Goal: Use online tool/utility: Utilize a website feature to perform a specific function

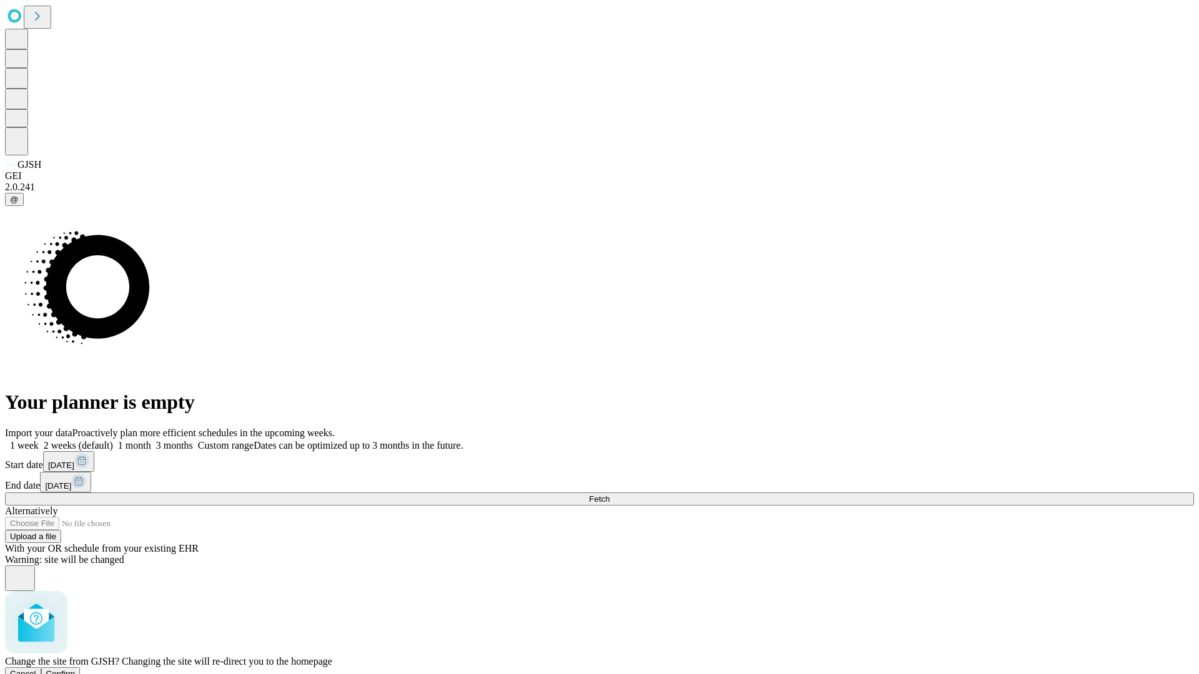
click at [76, 669] on span "Confirm" at bounding box center [60, 673] width 29 height 9
click at [39, 440] on label "1 week" at bounding box center [22, 445] width 34 height 11
click at [609, 494] on span "Fetch" at bounding box center [599, 498] width 21 height 9
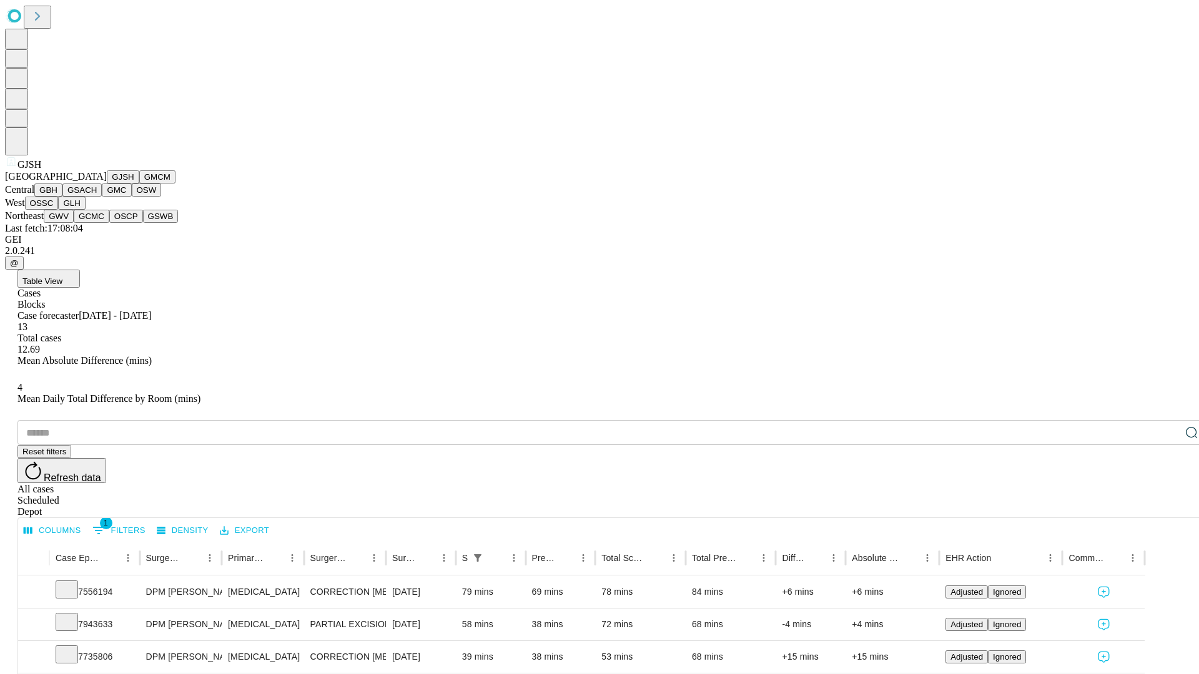
click at [139, 184] on button "GMCM" at bounding box center [157, 176] width 36 height 13
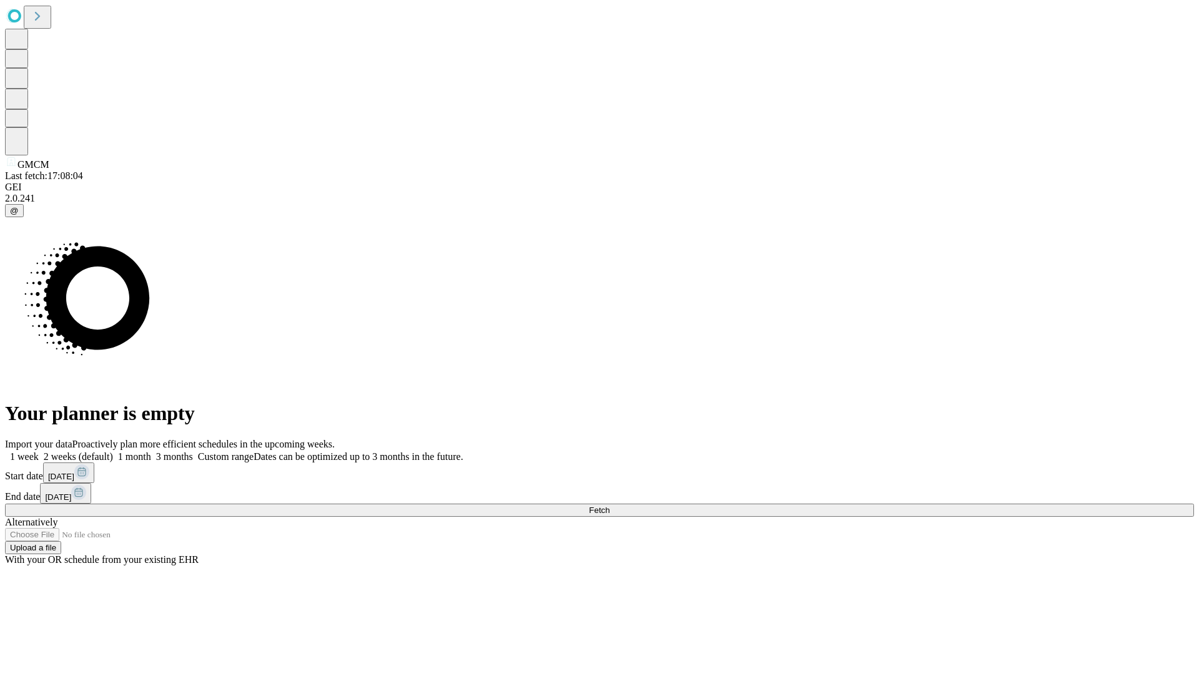
click at [39, 451] on label "1 week" at bounding box center [22, 456] width 34 height 11
click at [609, 506] on span "Fetch" at bounding box center [599, 510] width 21 height 9
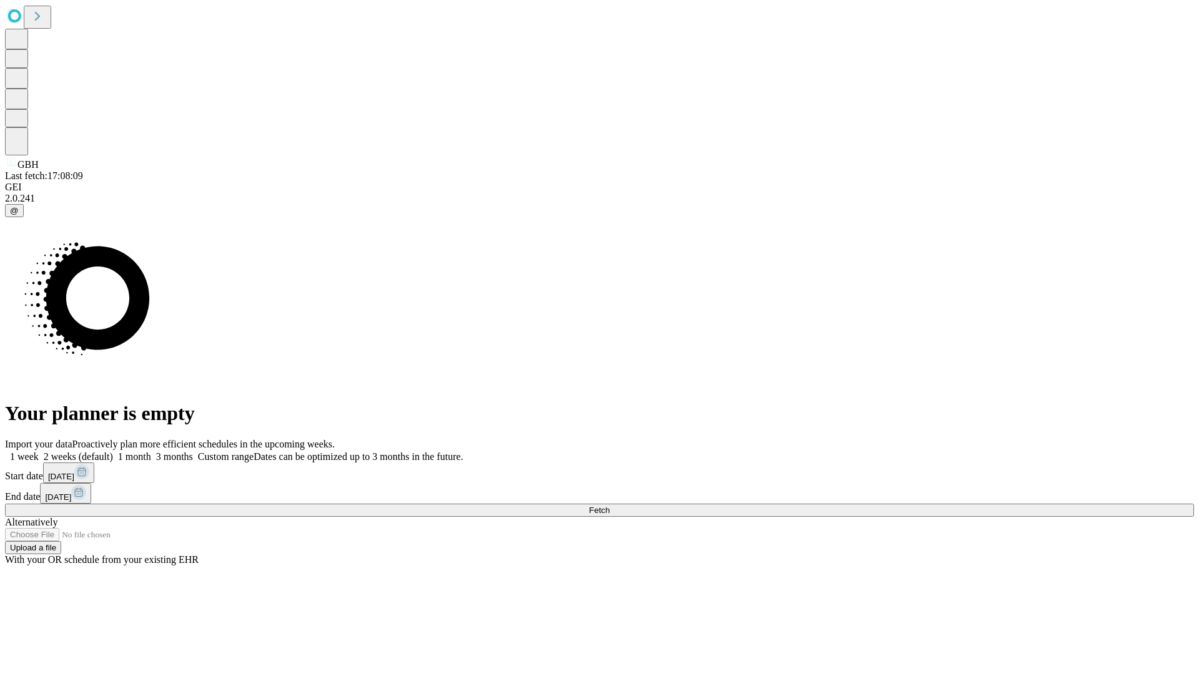
click at [39, 451] on label "1 week" at bounding box center [22, 456] width 34 height 11
click at [609, 506] on span "Fetch" at bounding box center [599, 510] width 21 height 9
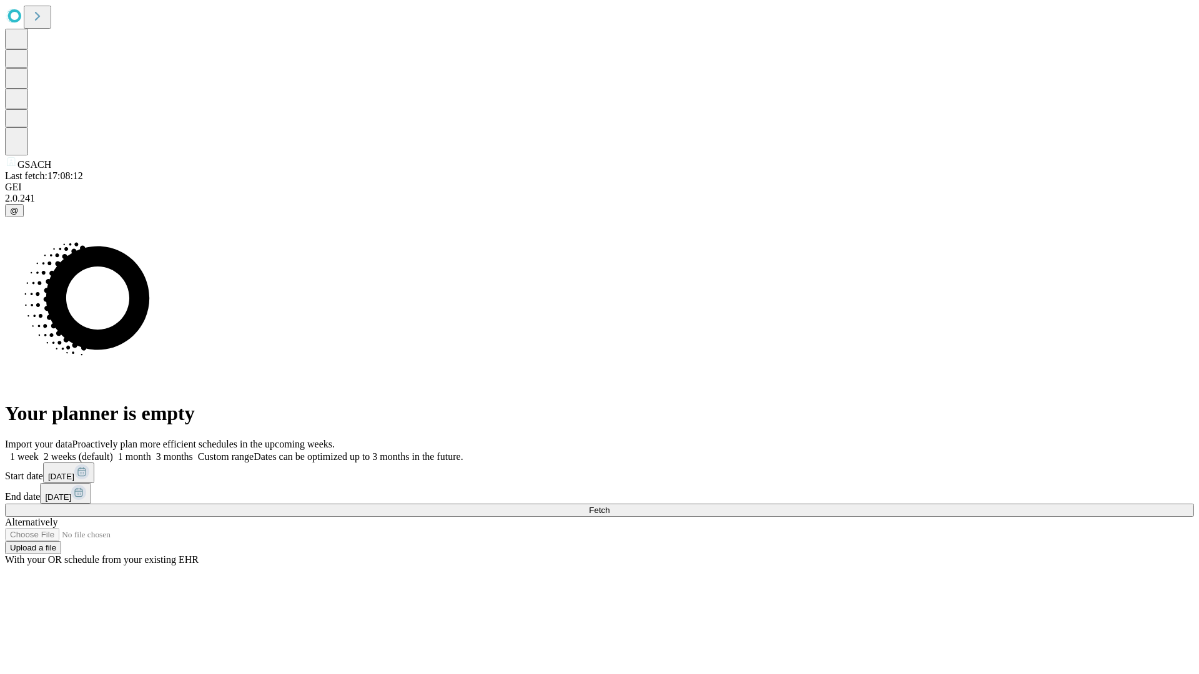
click at [39, 451] on label "1 week" at bounding box center [22, 456] width 34 height 11
click at [609, 506] on span "Fetch" at bounding box center [599, 510] width 21 height 9
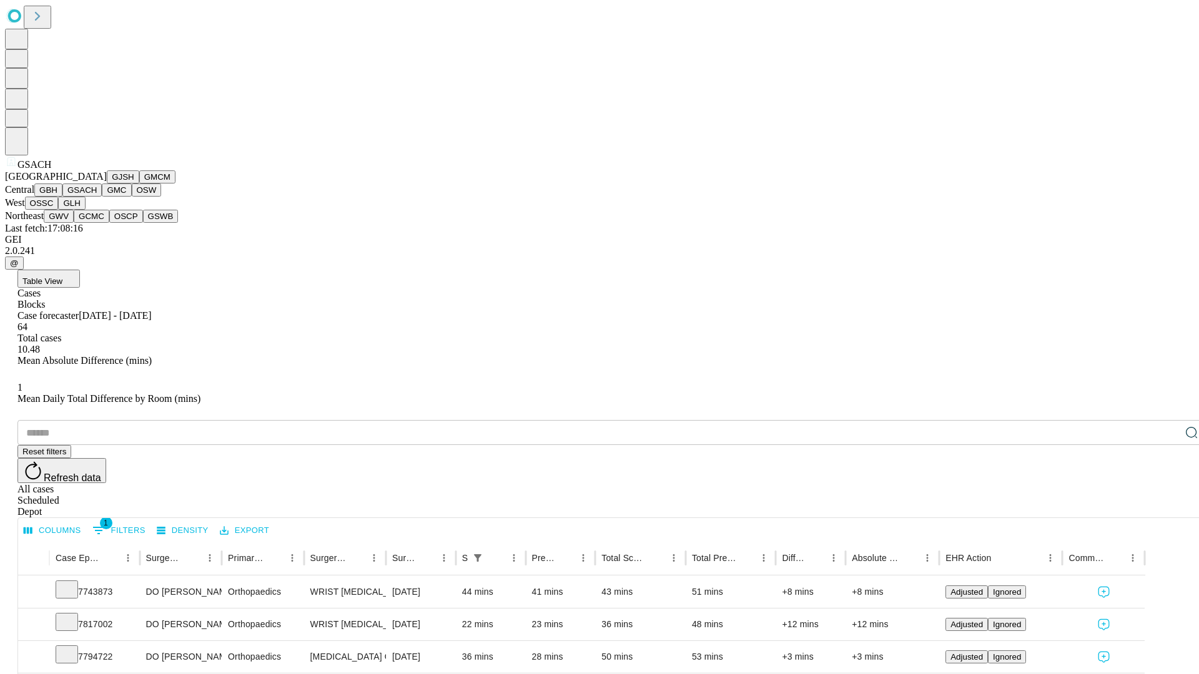
click at [102, 197] on button "GMC" at bounding box center [116, 190] width 29 height 13
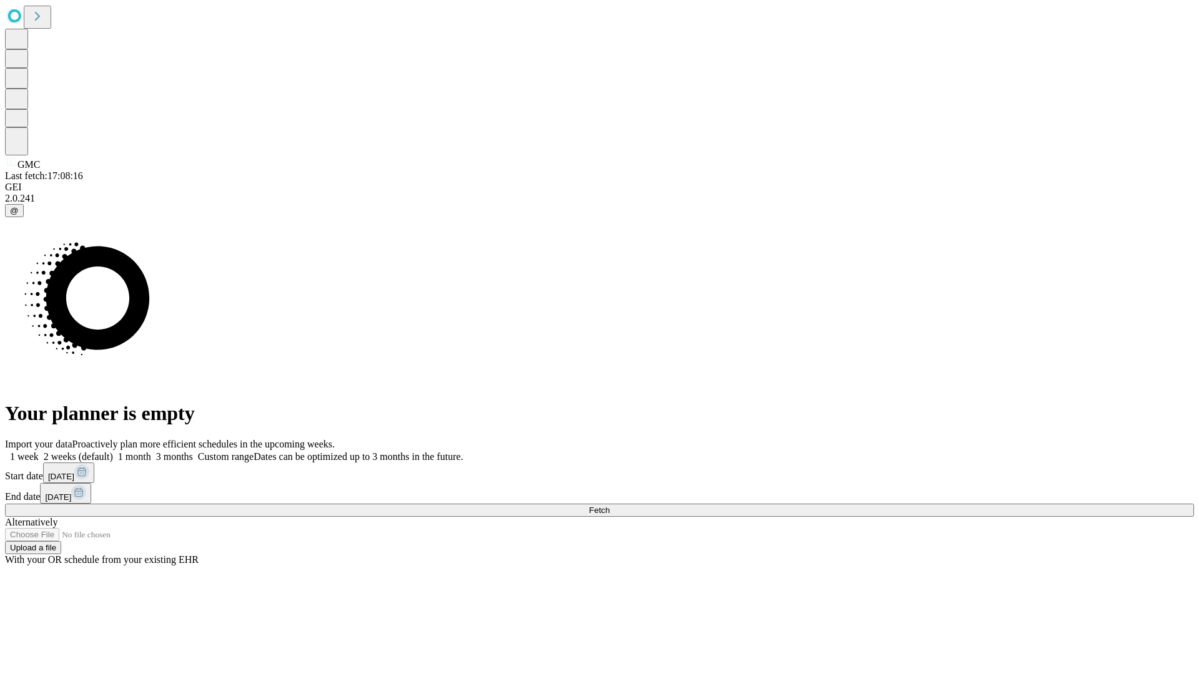
click at [39, 451] on label "1 week" at bounding box center [22, 456] width 34 height 11
click at [609, 506] on span "Fetch" at bounding box center [599, 510] width 21 height 9
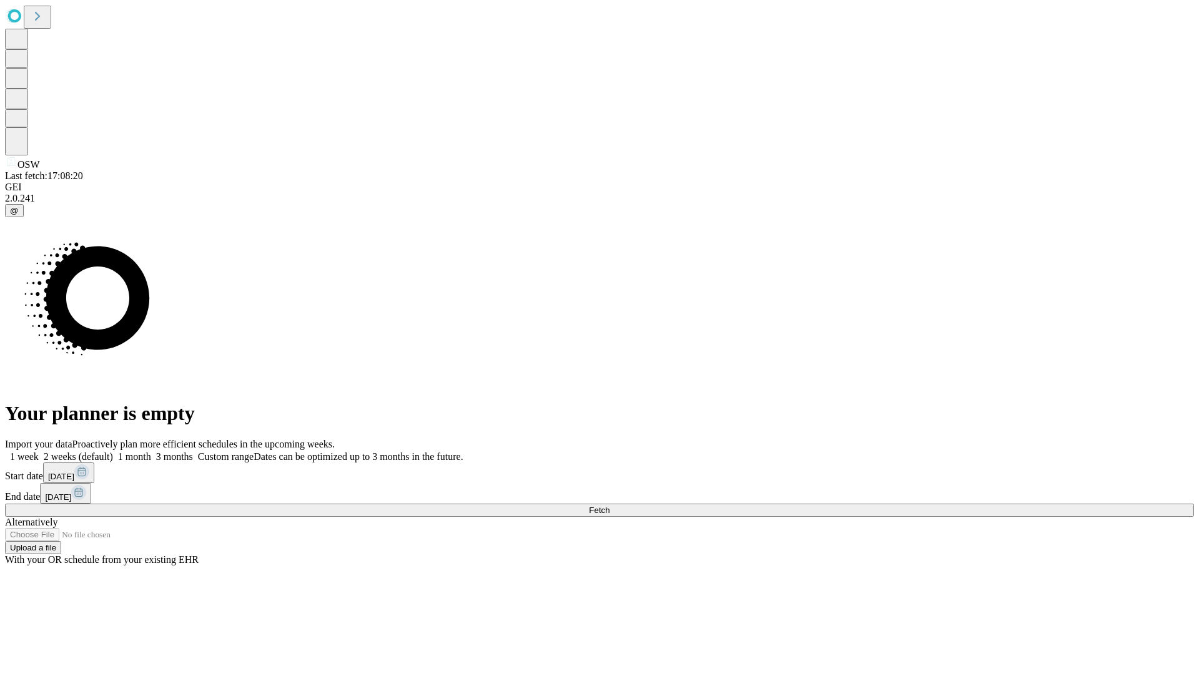
click at [39, 451] on label "1 week" at bounding box center [22, 456] width 34 height 11
click at [609, 506] on span "Fetch" at bounding box center [599, 510] width 21 height 9
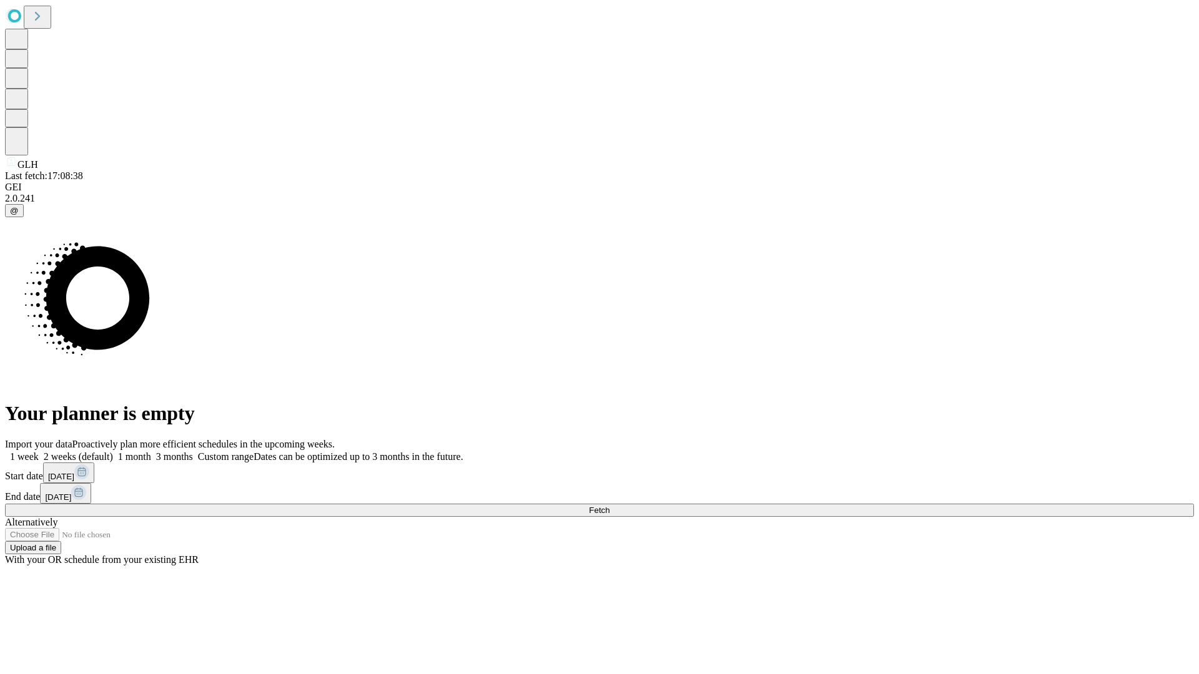
click at [39, 451] on label "1 week" at bounding box center [22, 456] width 34 height 11
click at [609, 506] on span "Fetch" at bounding box center [599, 510] width 21 height 9
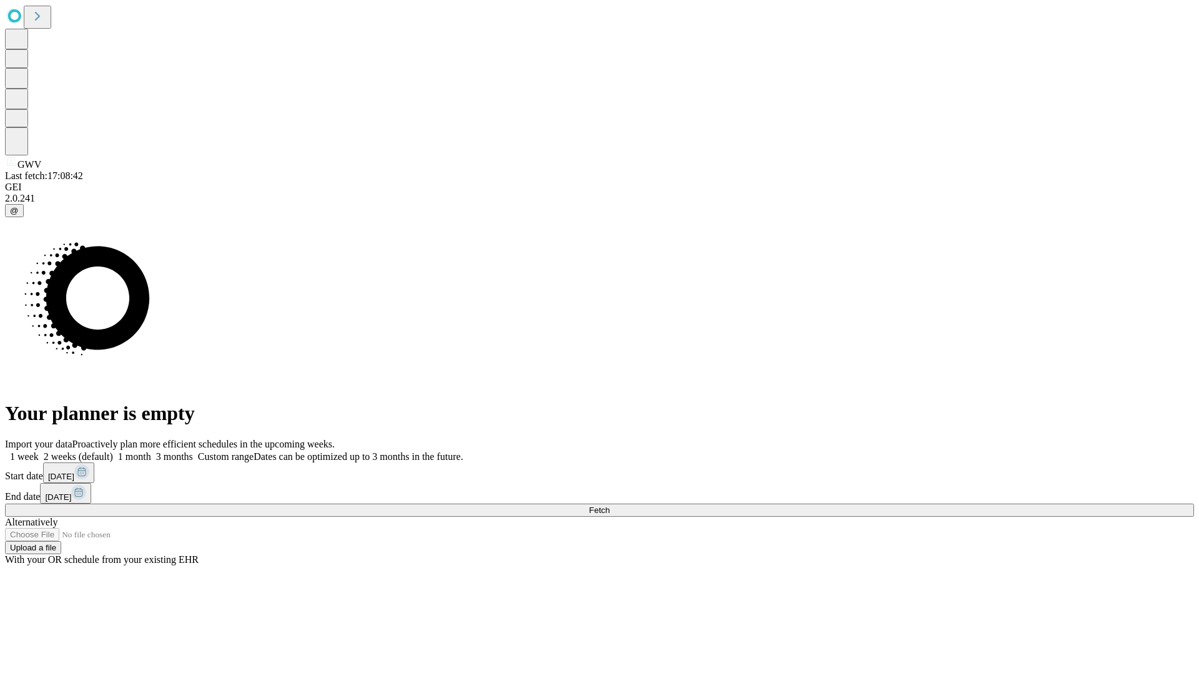
click at [39, 451] on label "1 week" at bounding box center [22, 456] width 34 height 11
click at [609, 506] on span "Fetch" at bounding box center [599, 510] width 21 height 9
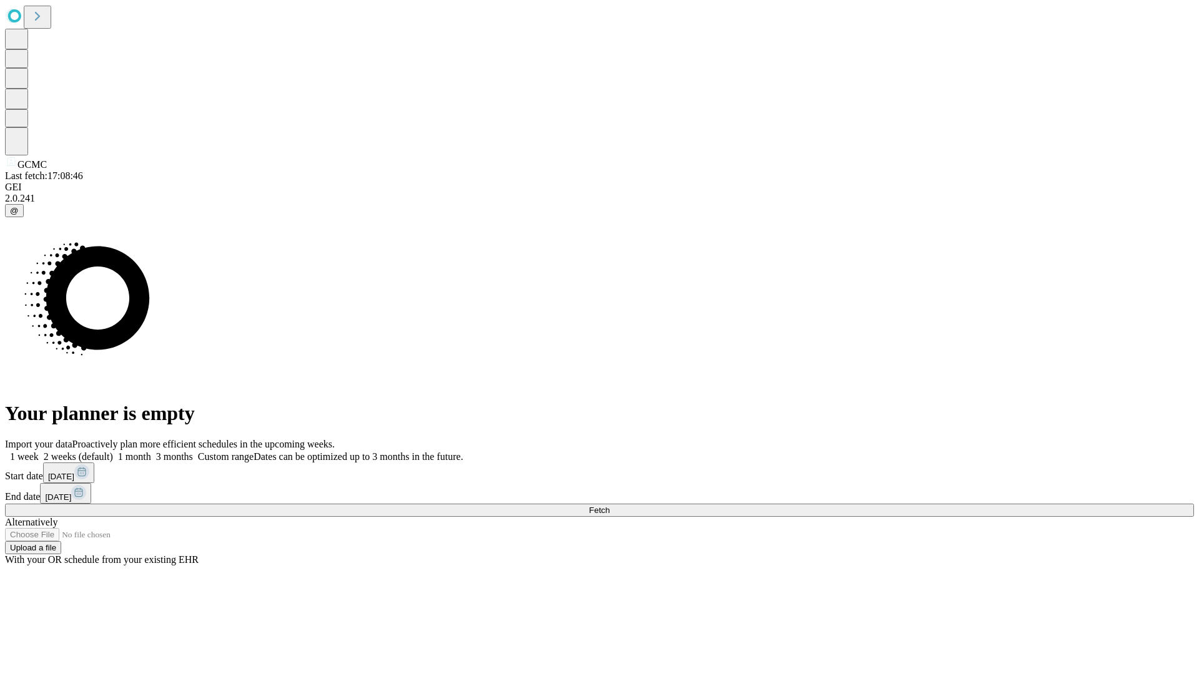
click at [39, 451] on label "1 week" at bounding box center [22, 456] width 34 height 11
click at [609, 506] on span "Fetch" at bounding box center [599, 510] width 21 height 9
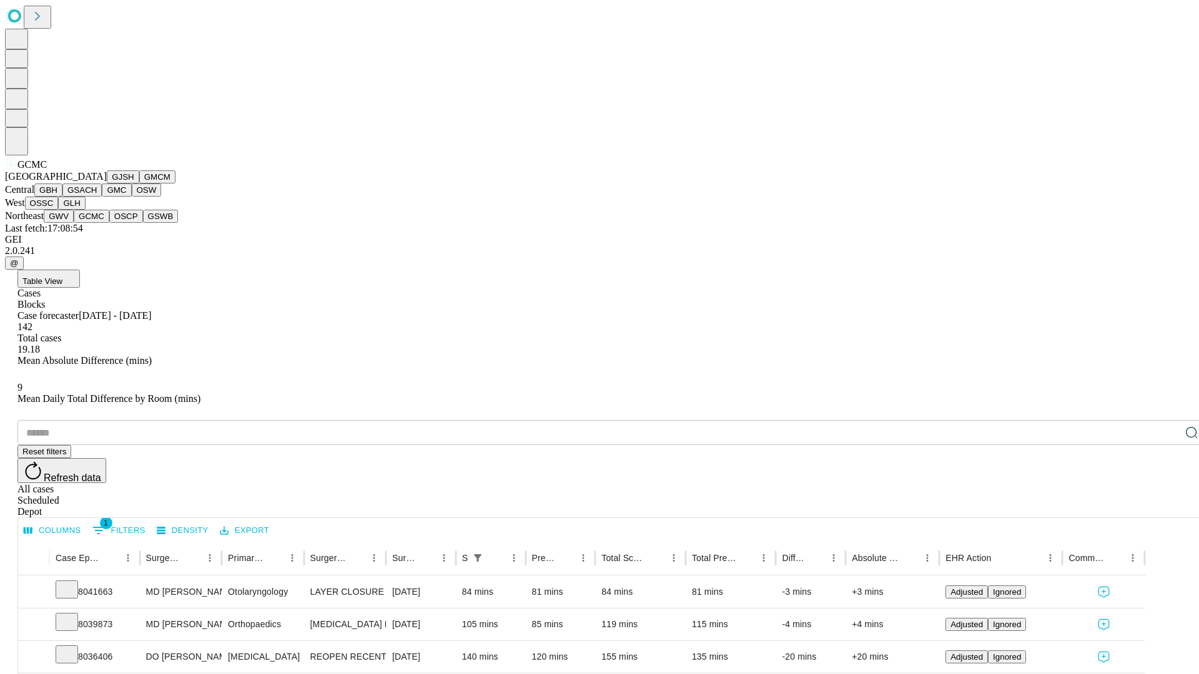
click at [109, 223] on button "OSCP" at bounding box center [126, 216] width 34 height 13
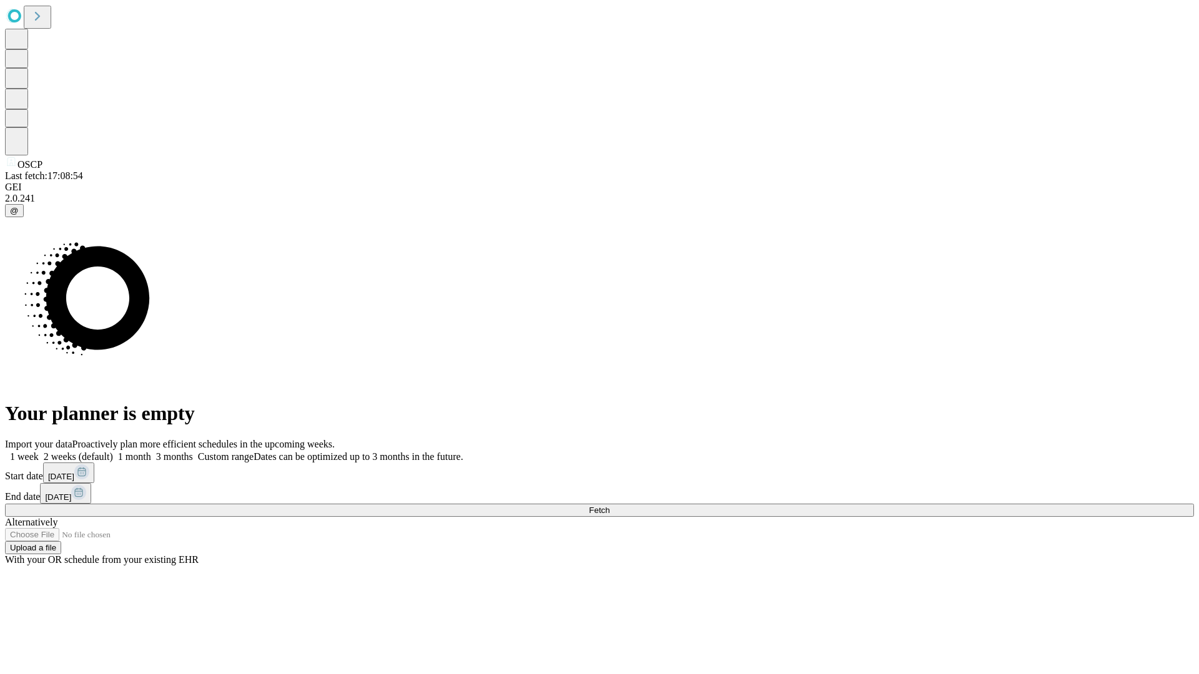
click at [39, 451] on label "1 week" at bounding box center [22, 456] width 34 height 11
click at [609, 506] on span "Fetch" at bounding box center [599, 510] width 21 height 9
